Goal: Navigation & Orientation: Find specific page/section

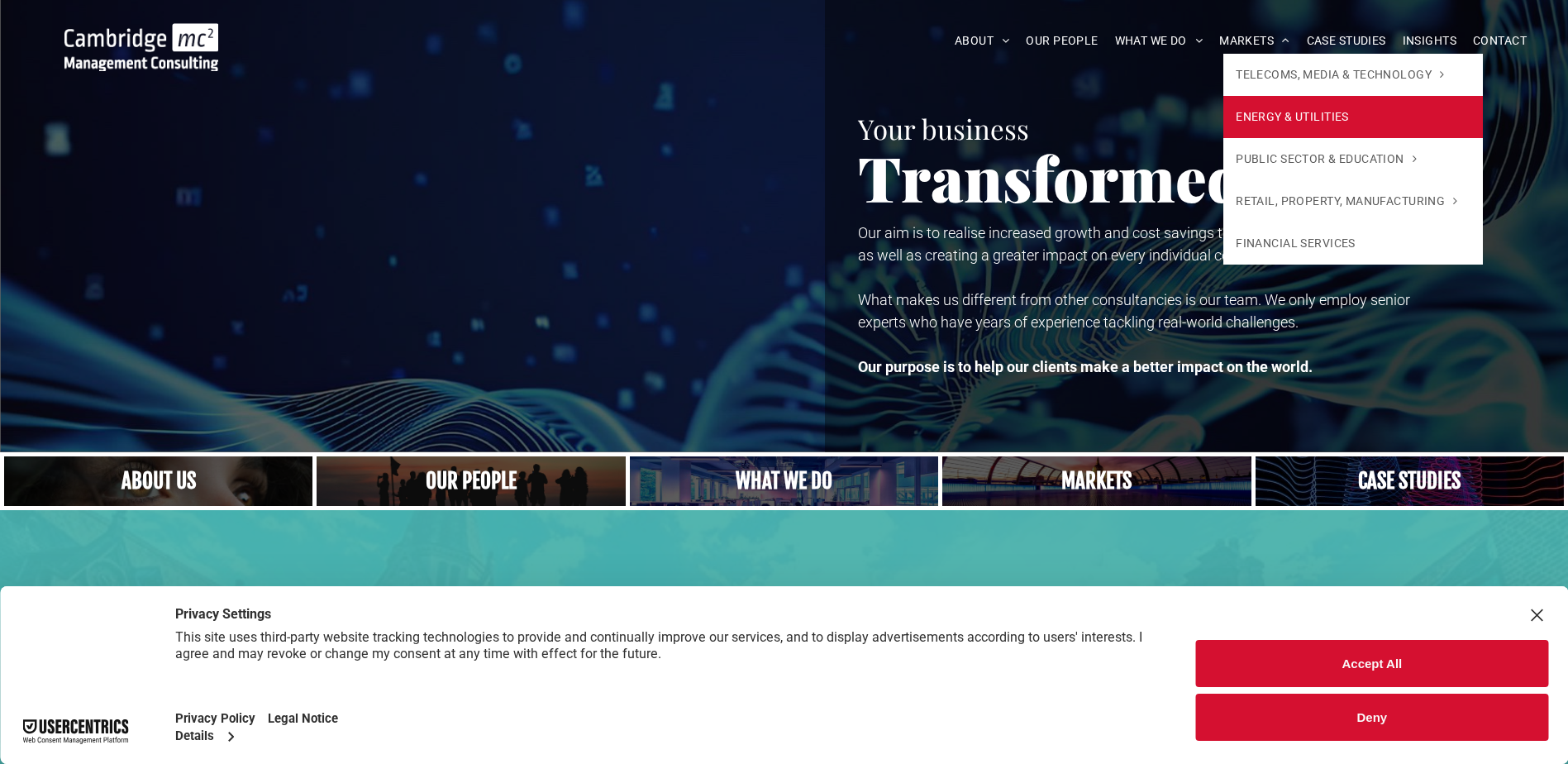
click at [1295, 118] on span "ENERGY & UTILITIES" at bounding box center [1292, 117] width 113 height 18
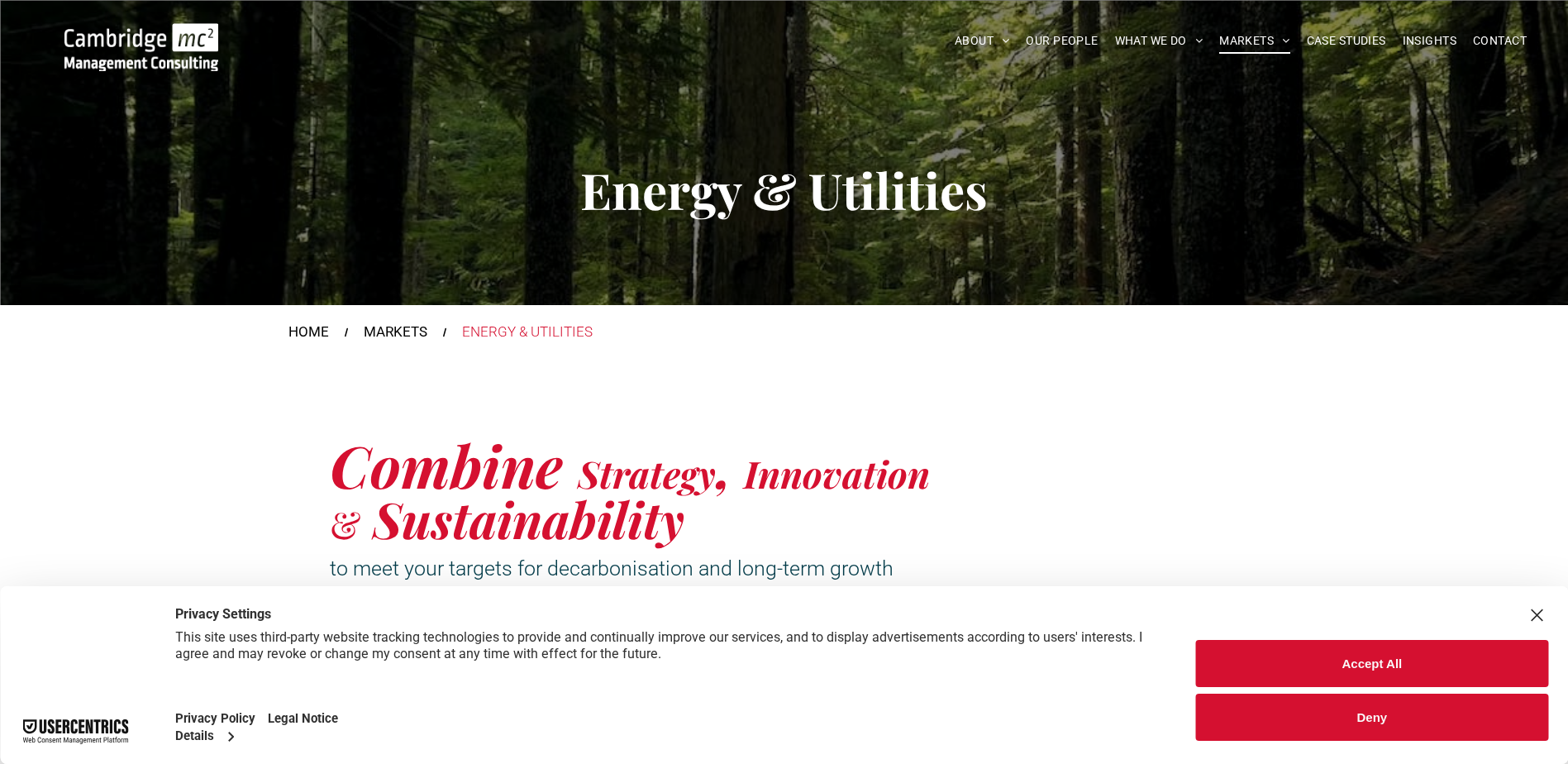
click at [1317, 702] on button "Deny" at bounding box center [1372, 718] width 352 height 47
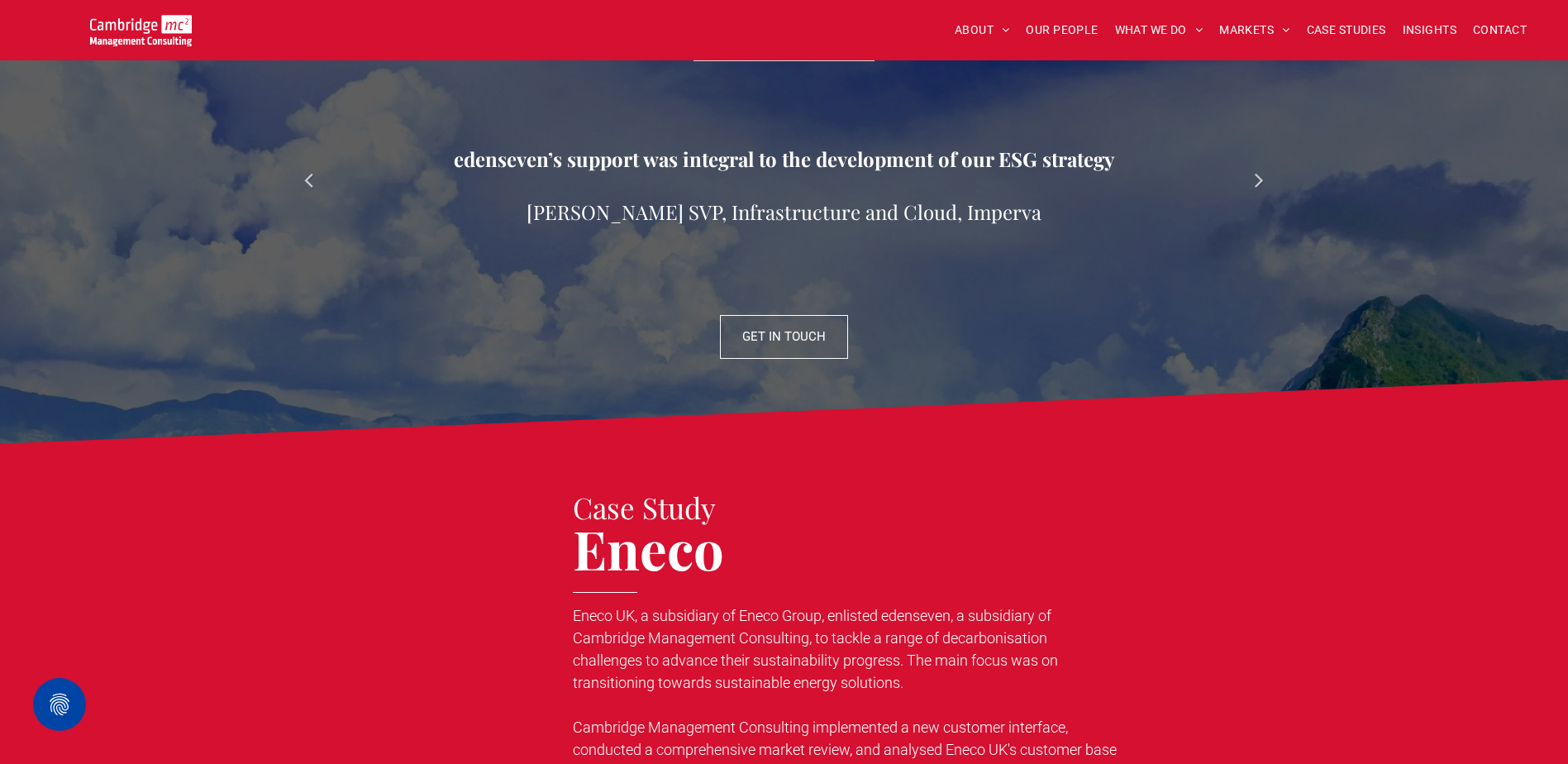
scroll to position [1819, 0]
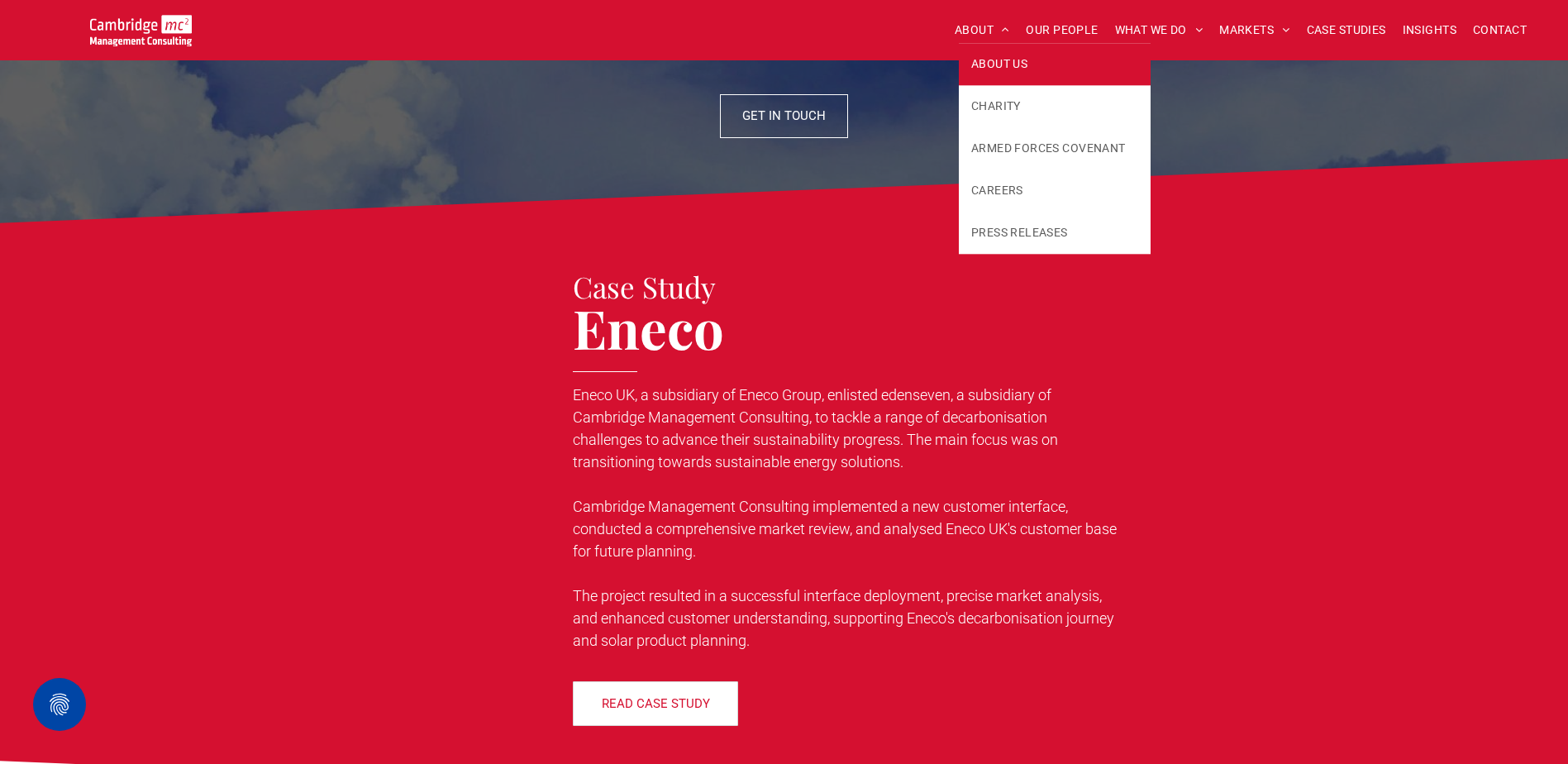
click at [1001, 56] on span "ABOUT US" at bounding box center [999, 64] width 56 height 18
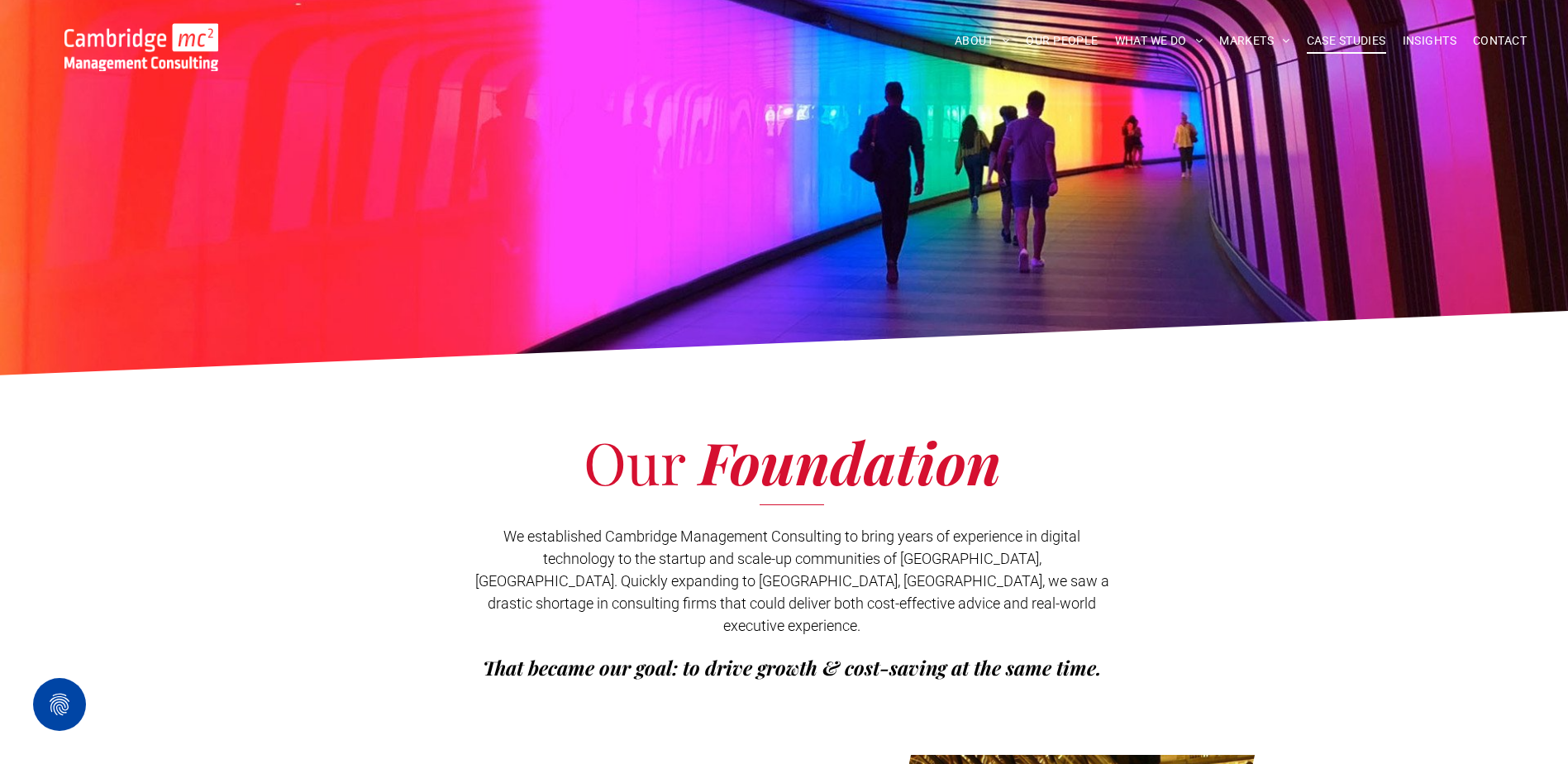
click at [1334, 38] on span "CASE STUDIES" at bounding box center [1346, 40] width 80 height 25
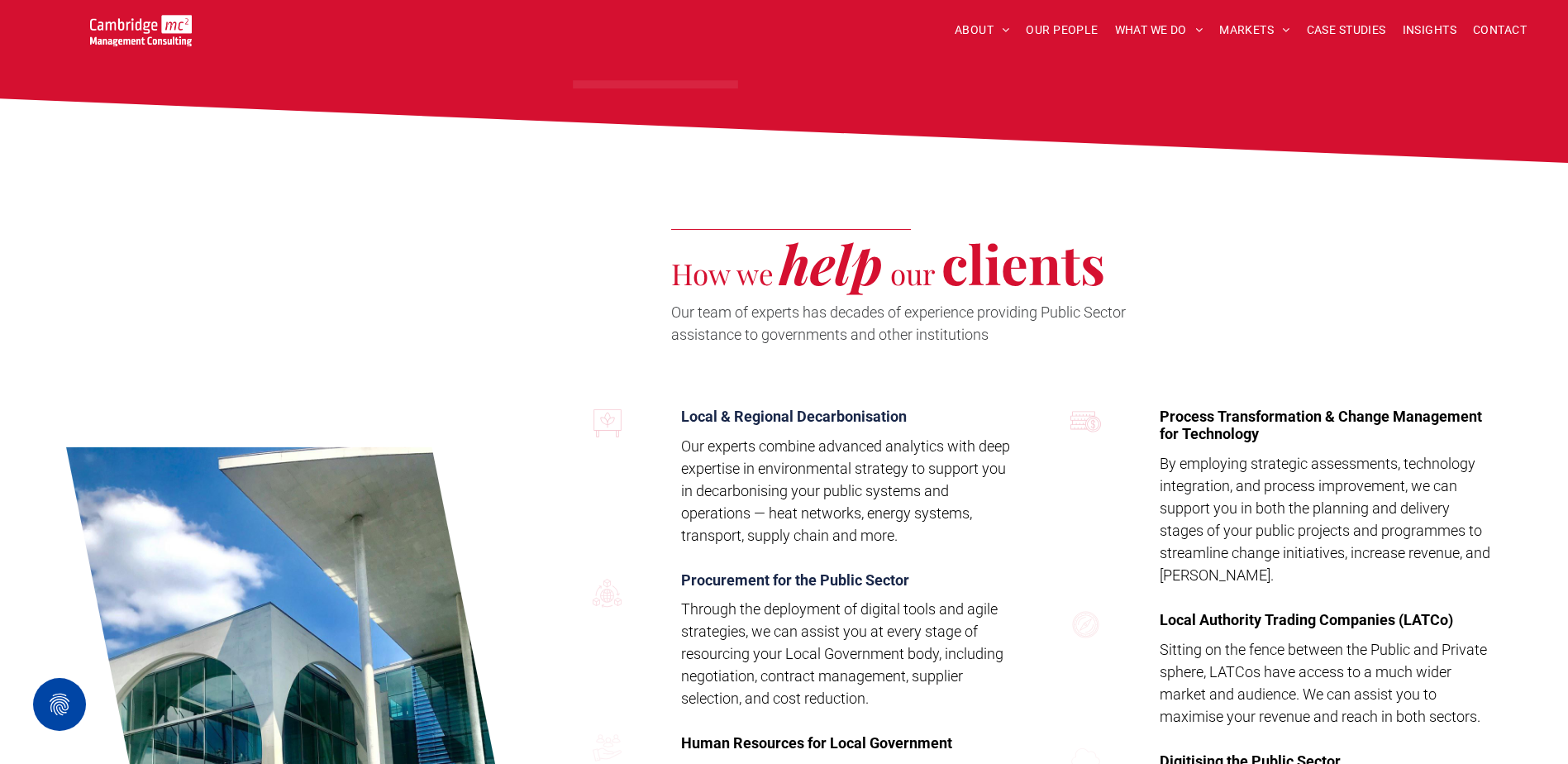
scroll to position [2728, 0]
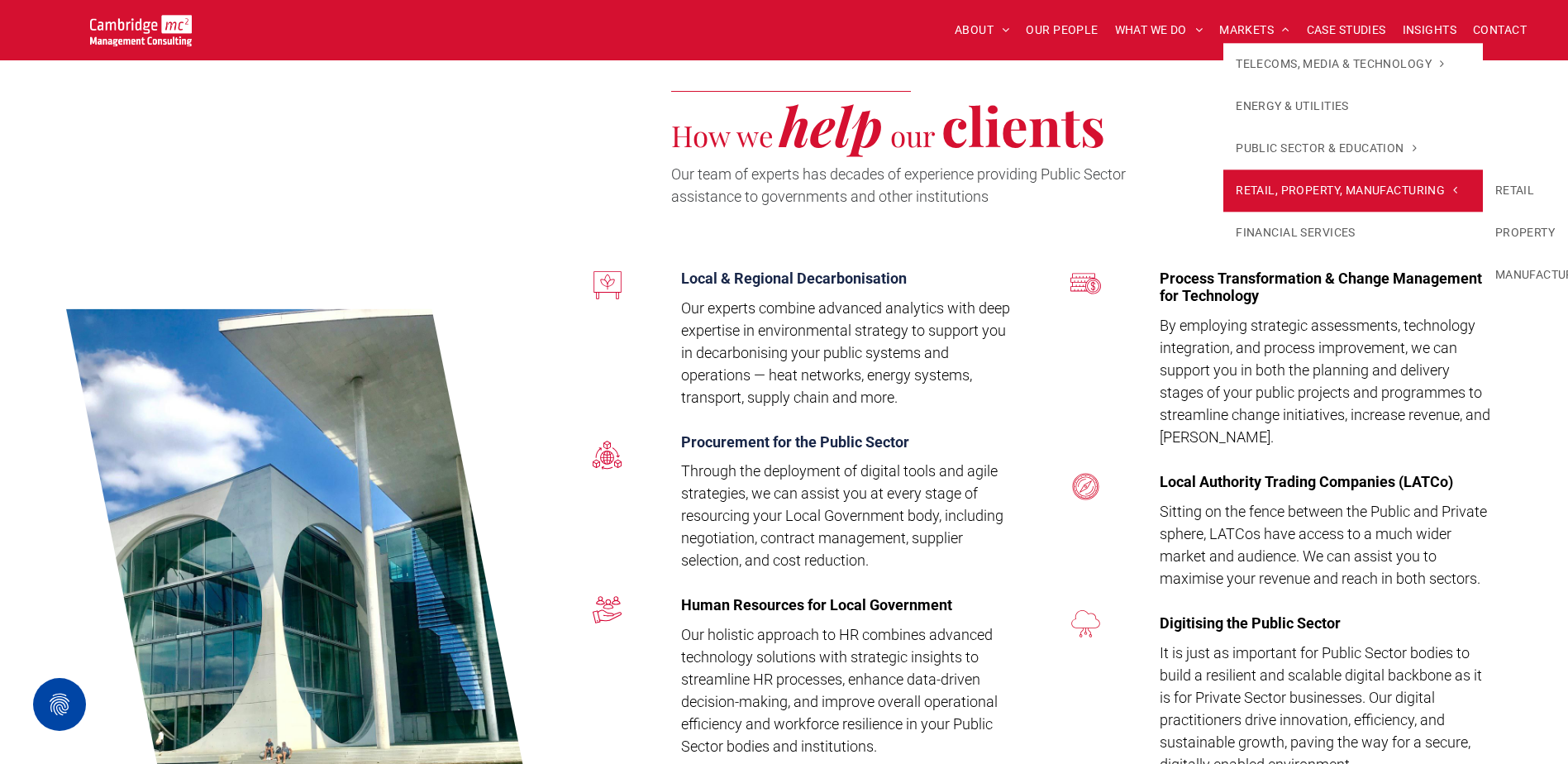
click at [1417, 185] on span "RETAIL, PROPERTY, MANUFACTURING" at bounding box center [1346, 191] width 222 height 18
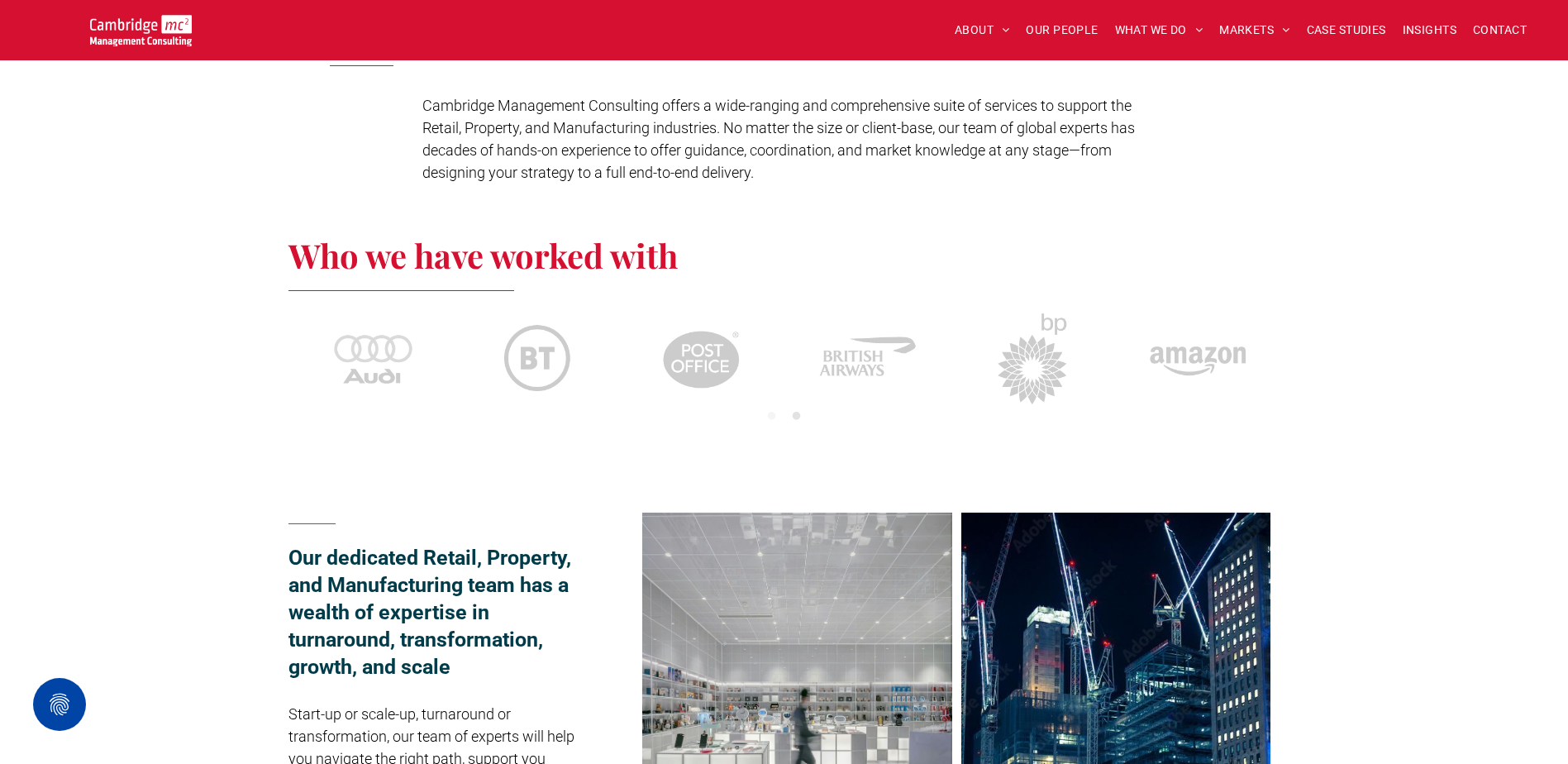
scroll to position [661, 0]
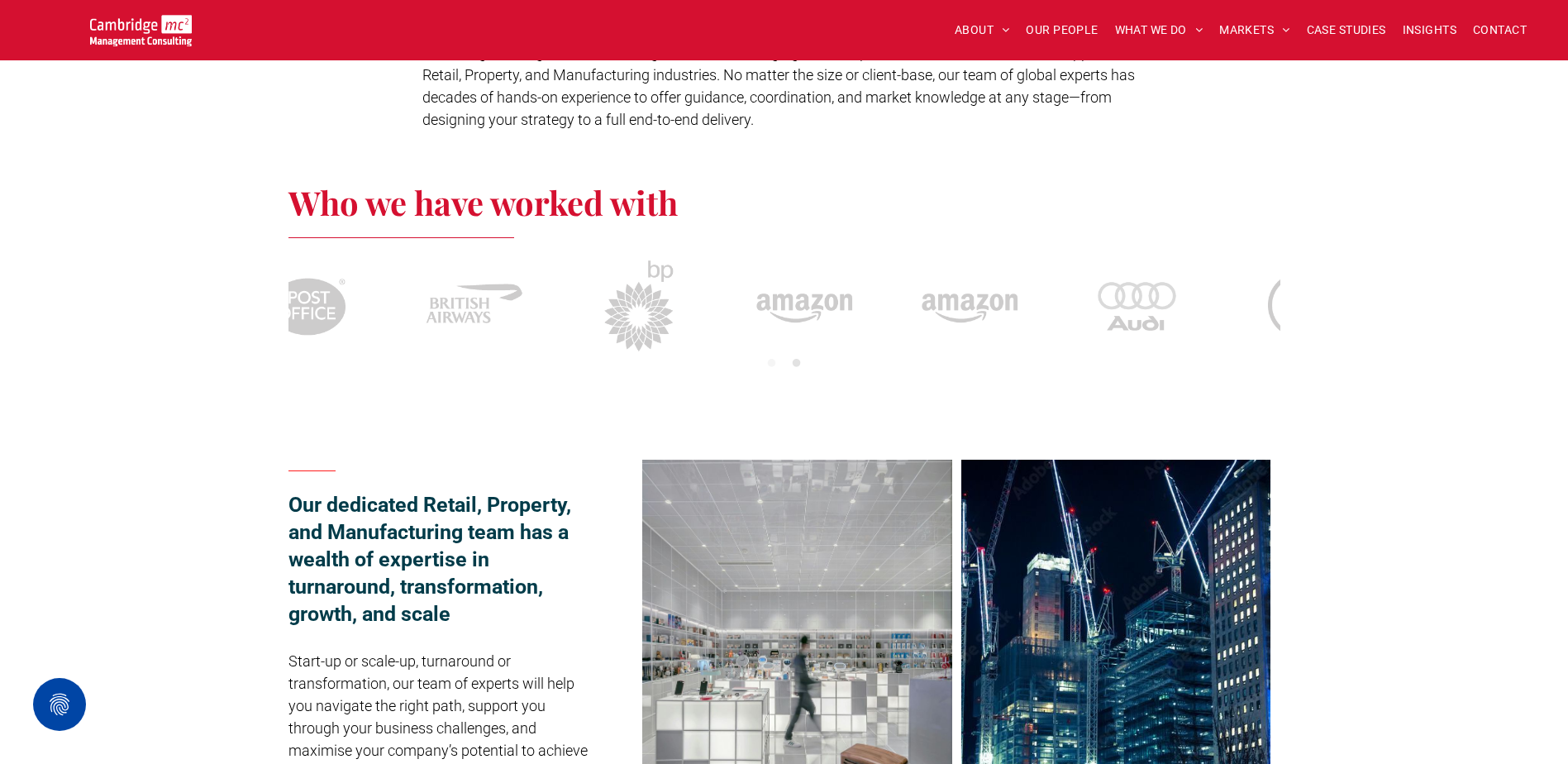
drag, startPoint x: 1024, startPoint y: 315, endPoint x: 549, endPoint y: 318, distance: 475.0
click at [599, 318] on img at bounding box center [639, 305] width 99 height 99
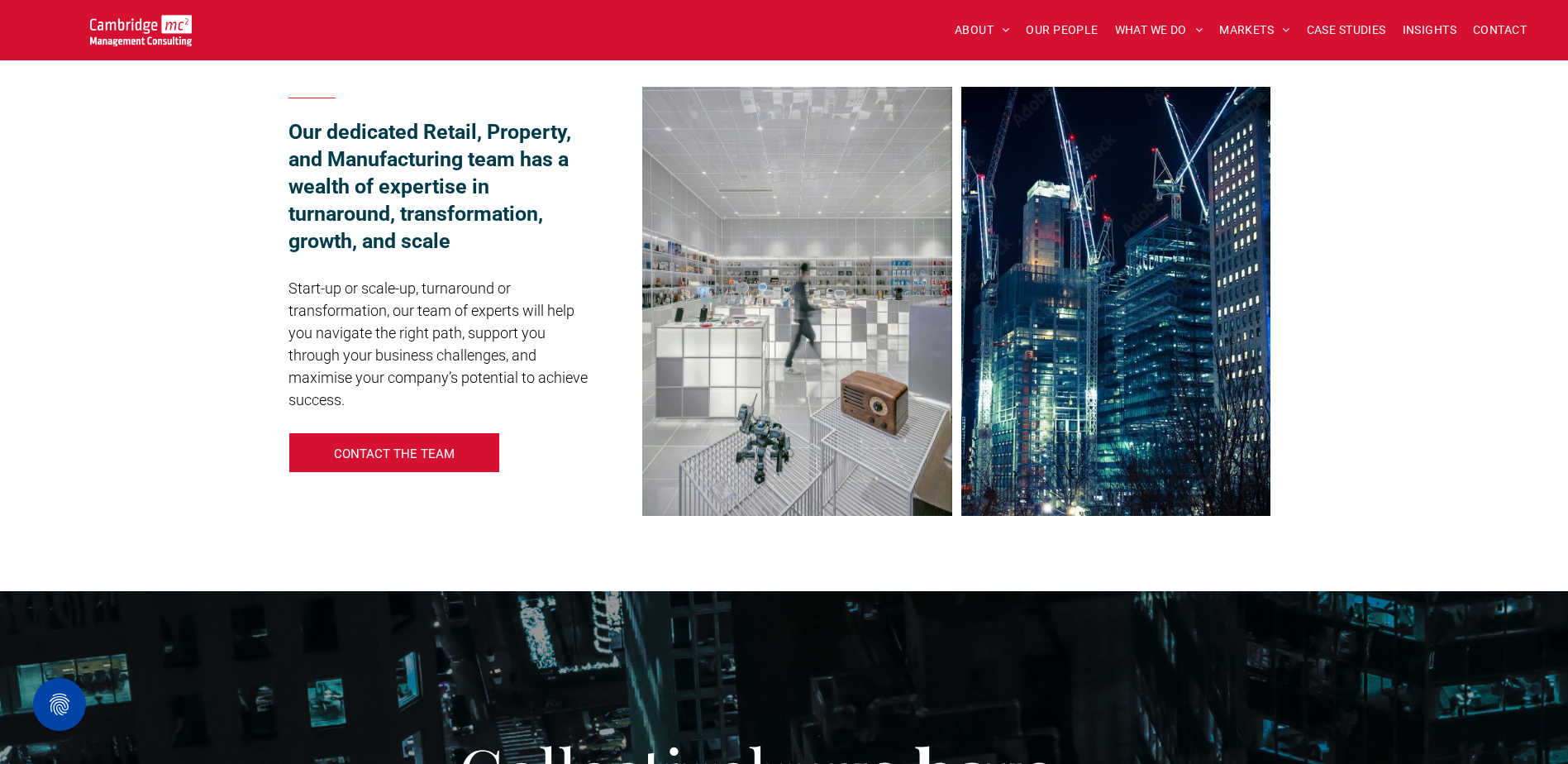
scroll to position [827, 0]
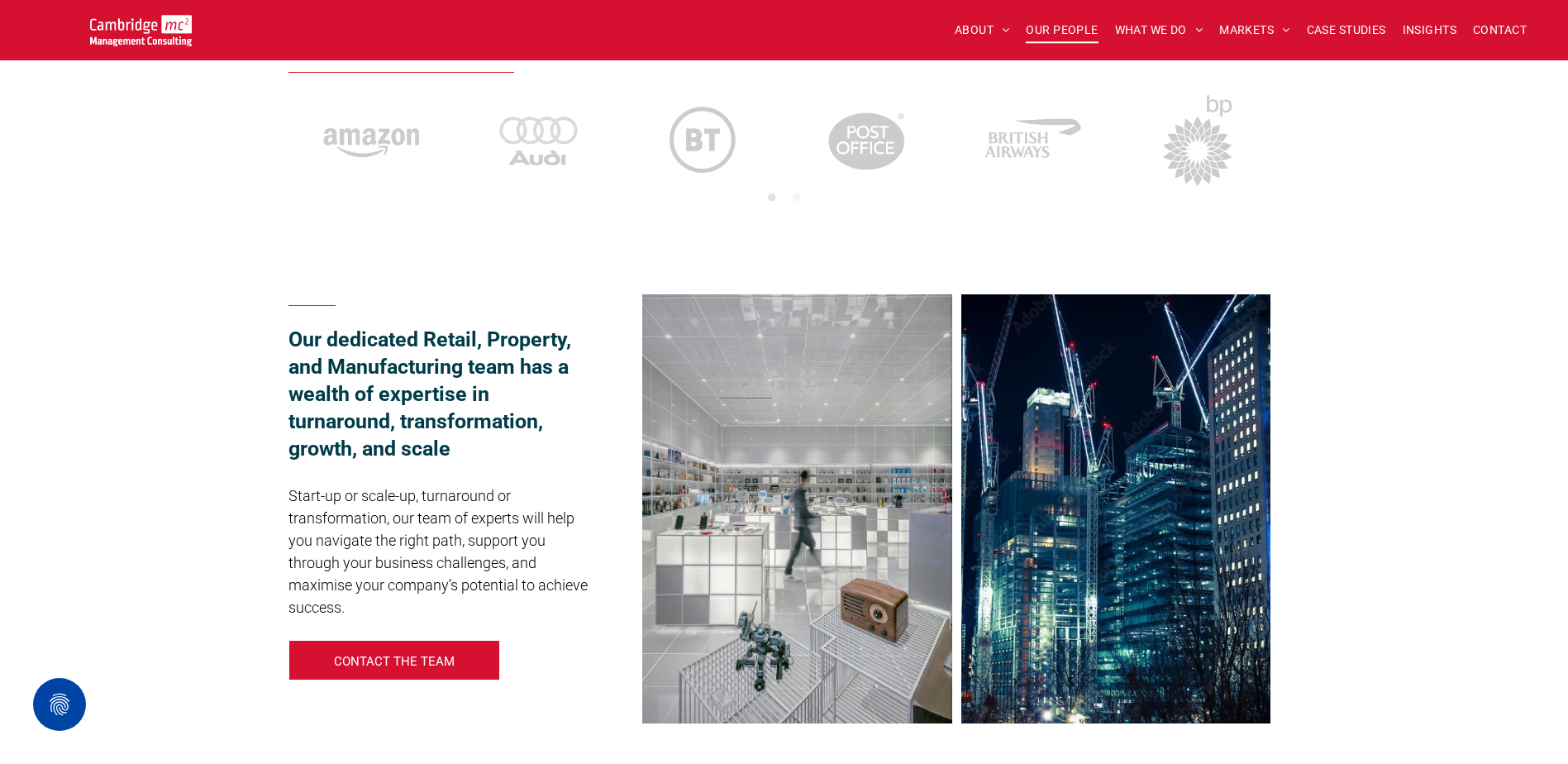
click at [1074, 23] on span "OUR PEOPLE" at bounding box center [1062, 30] width 72 height 25
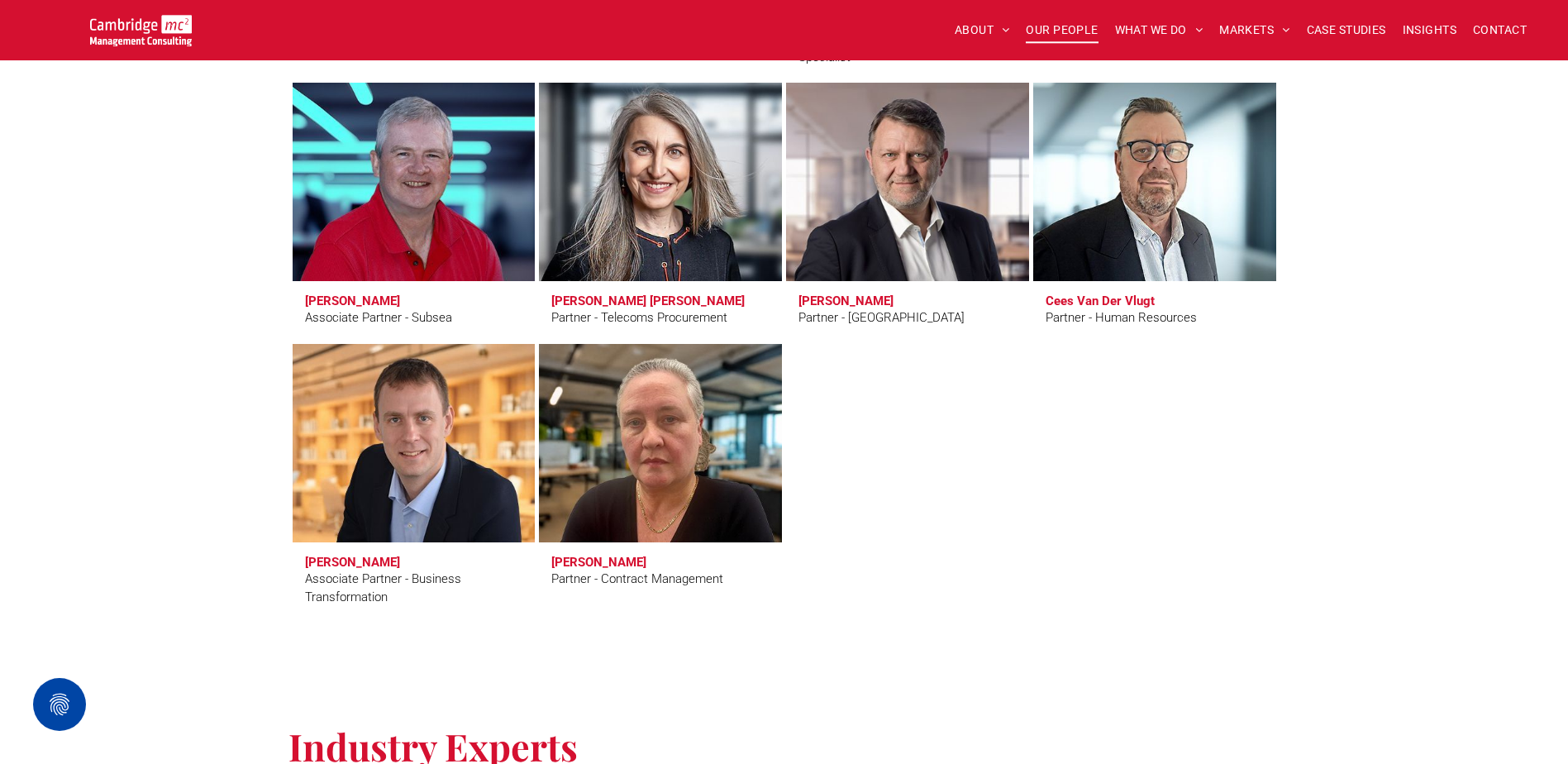
scroll to position [7098, 0]
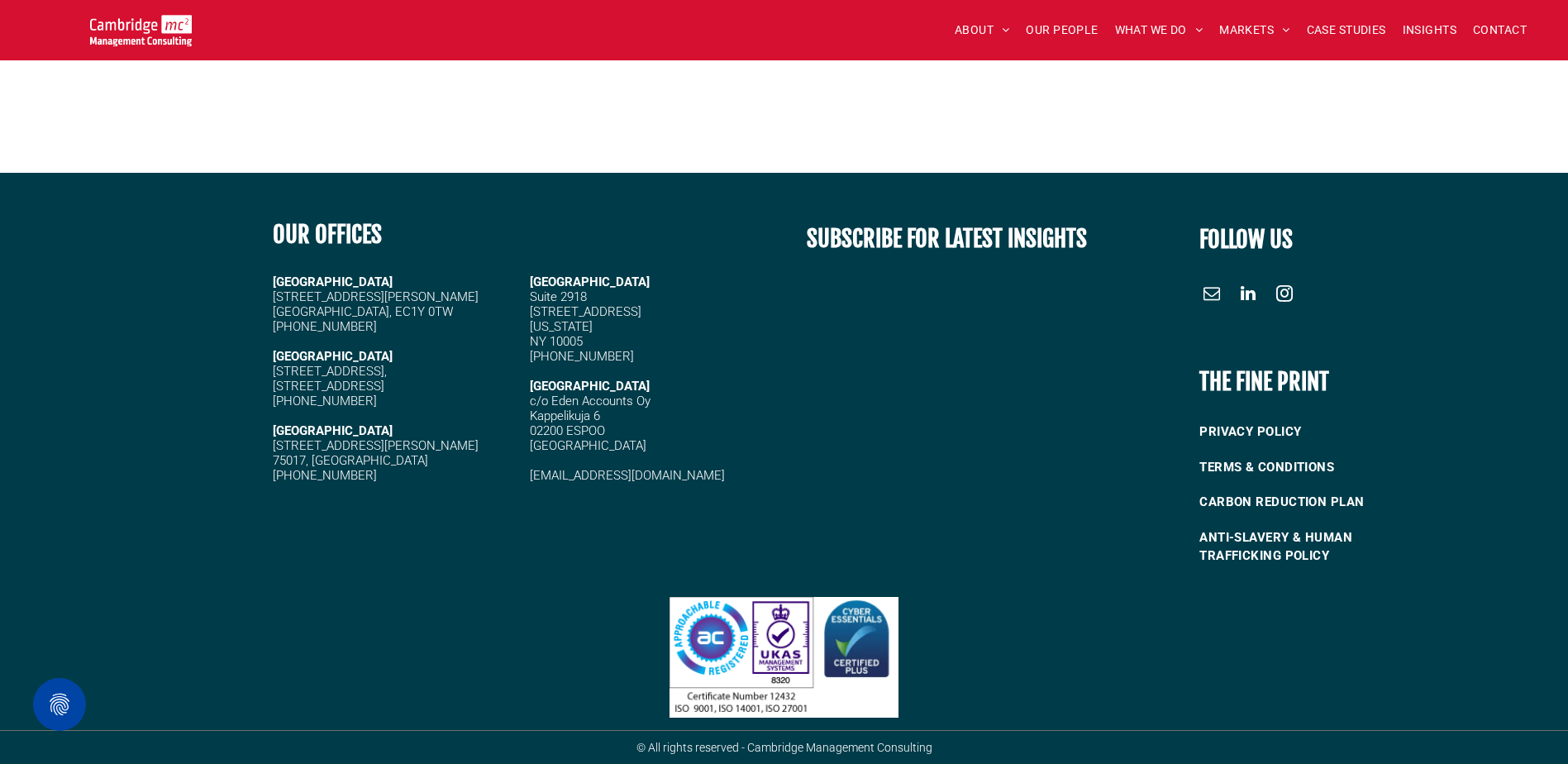
click at [1243, 293] on span "linkedin" at bounding box center [1248, 294] width 26 height 26
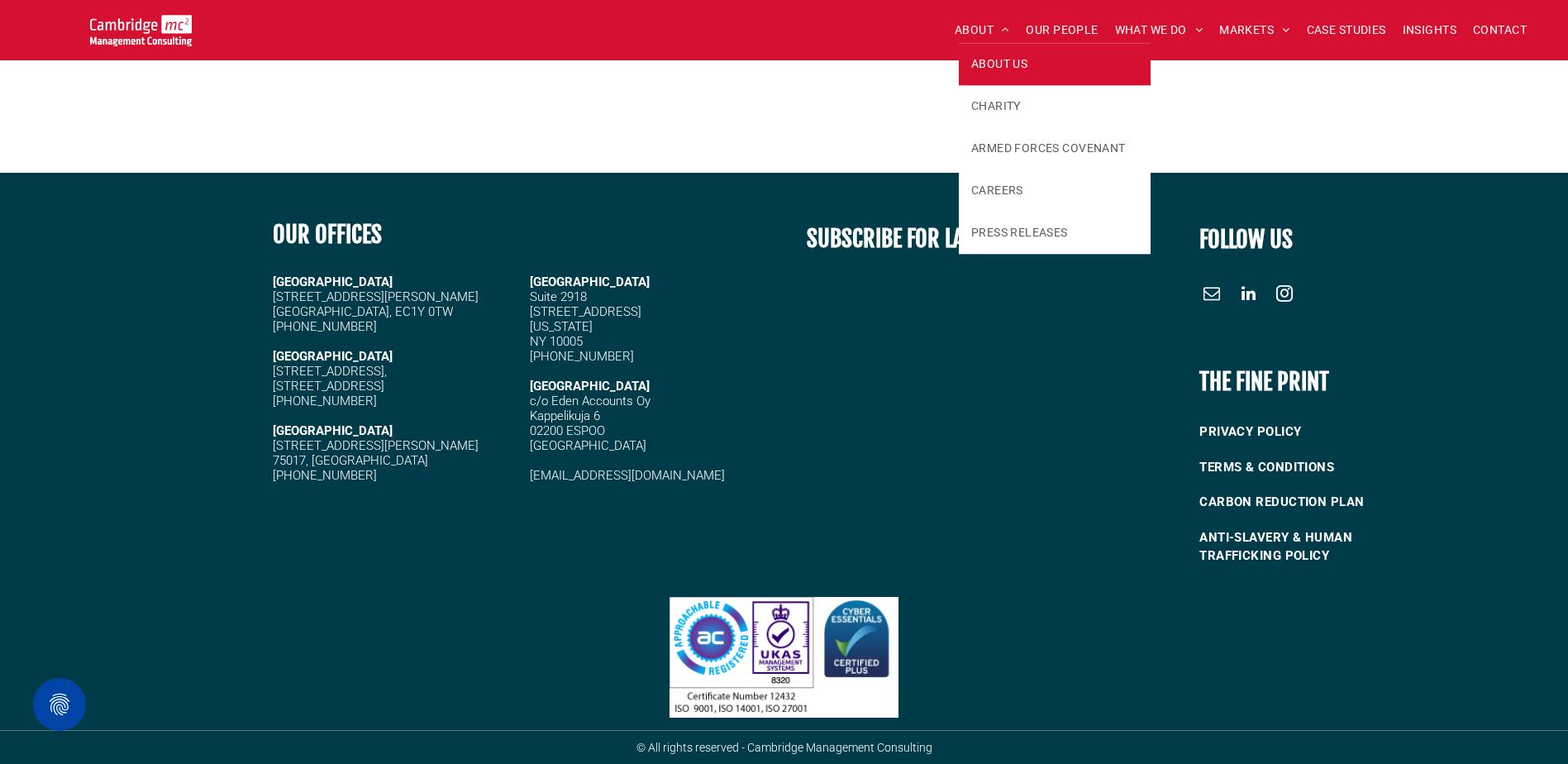
click at [979, 70] on span "ABOUT US" at bounding box center [999, 64] width 56 height 18
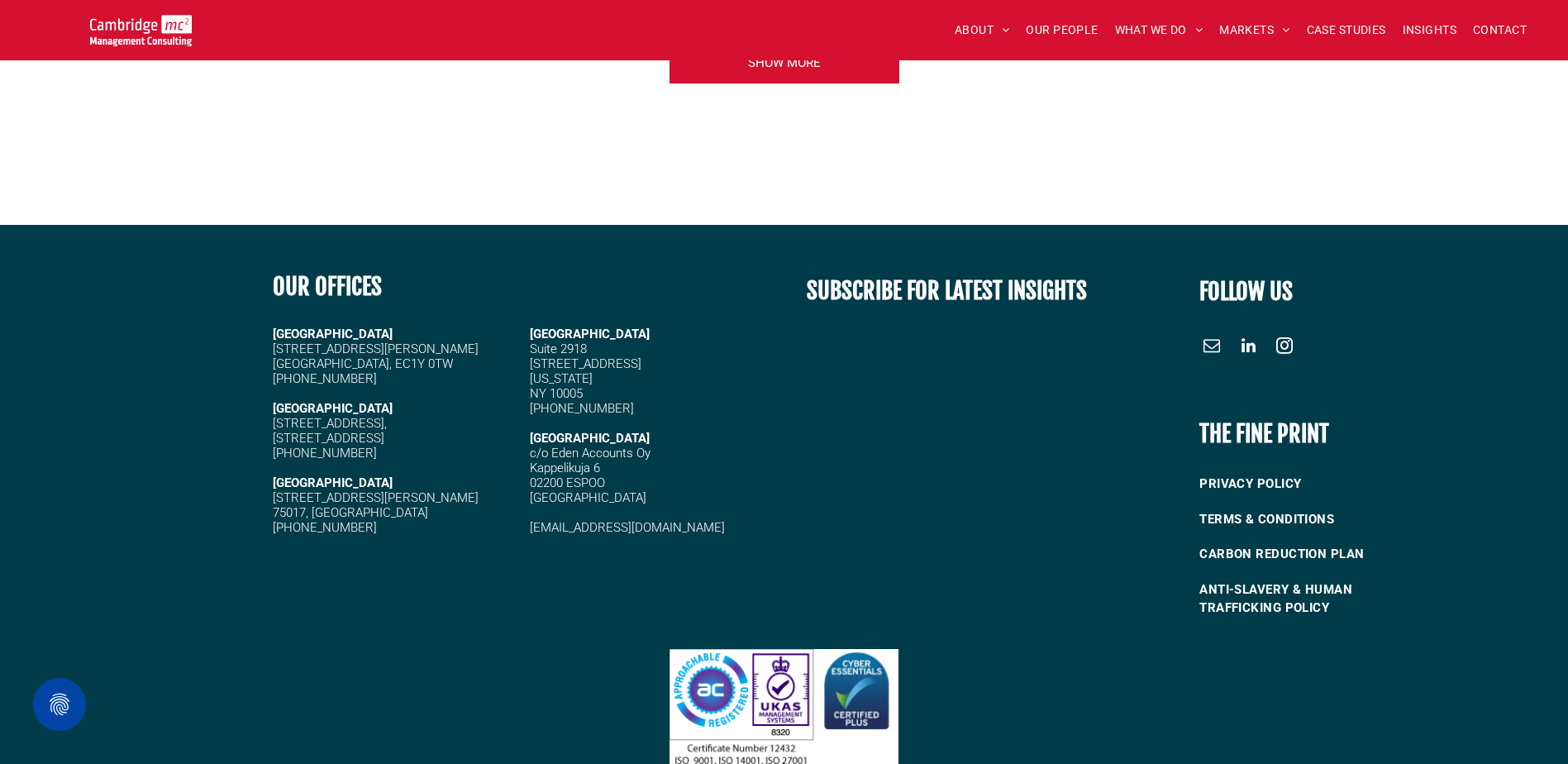
scroll to position [4364, 0]
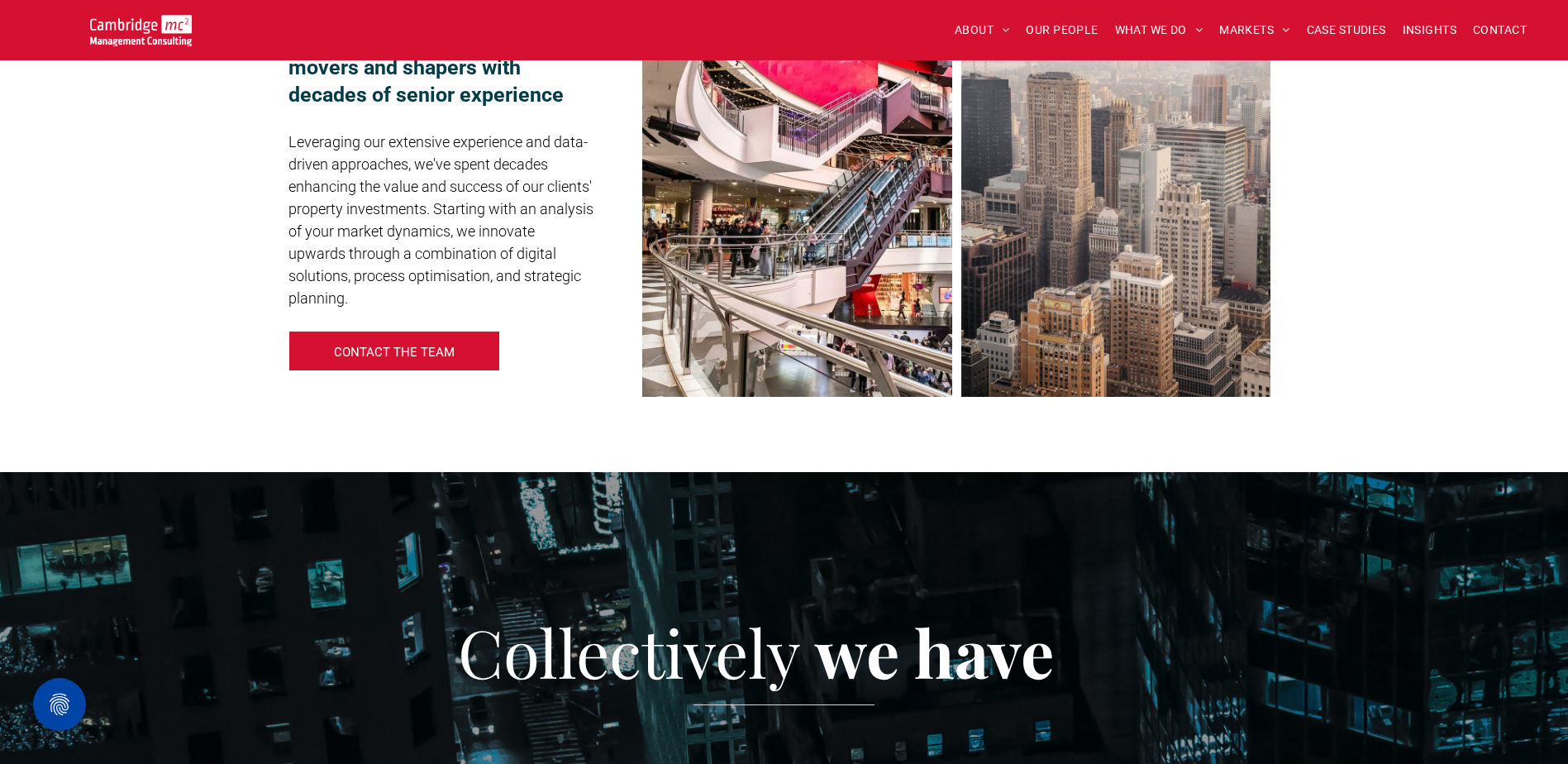
scroll to position [1240, 0]
